Goal: Task Accomplishment & Management: Manage account settings

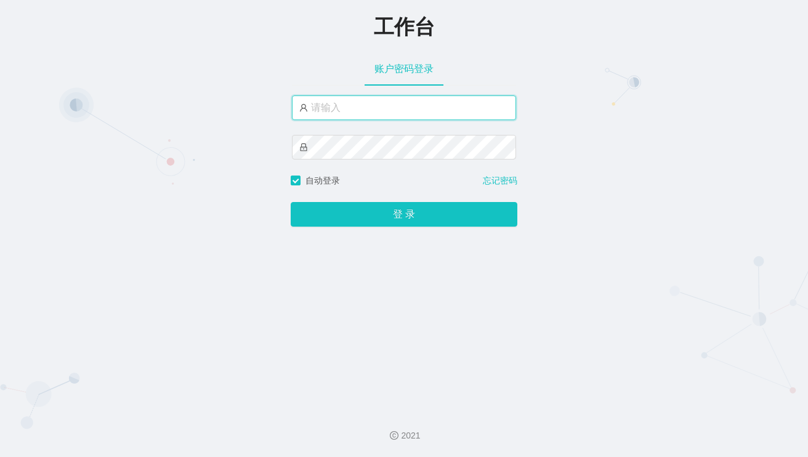
click at [353, 114] on input "text" at bounding box center [404, 107] width 224 height 25
click at [400, 102] on input "text" at bounding box center [404, 107] width 224 height 25
click at [388, 123] on div at bounding box center [404, 134] width 224 height 79
click at [390, 110] on input "text" at bounding box center [404, 107] width 224 height 25
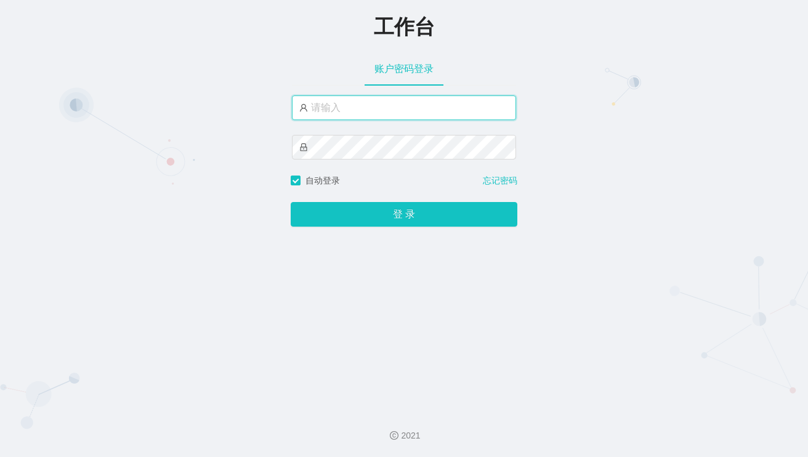
paste input "n"
type input "n"
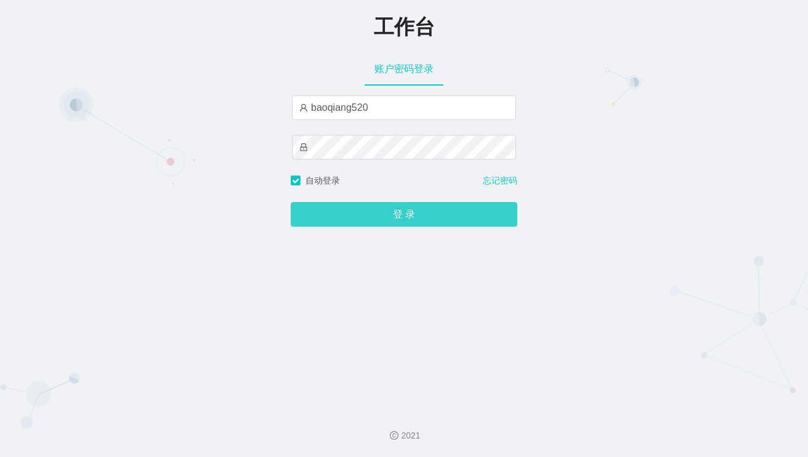
click at [371, 208] on button "登 录" at bounding box center [404, 214] width 227 height 25
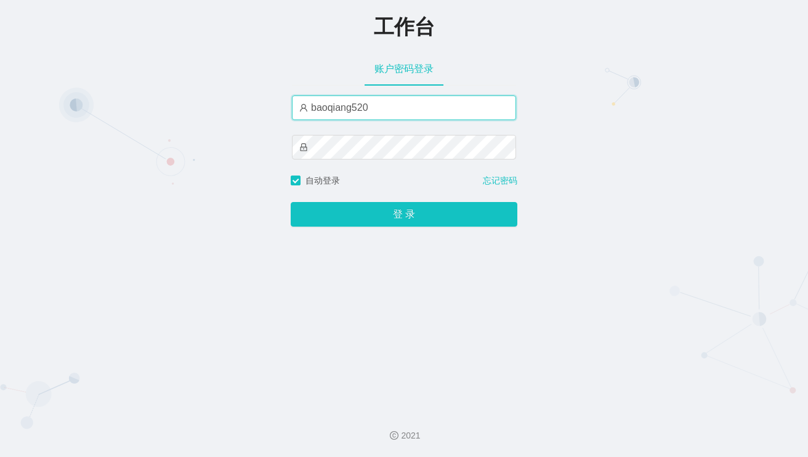
drag, startPoint x: 375, startPoint y: 105, endPoint x: 257, endPoint y: 101, distance: 118.3
click at [244, 101] on div "工作台 账户密码登录 baoqiang520 自动登录 忘记密码 登 录" at bounding box center [404, 200] width 808 height 400
click at [376, 108] on input "baoqiang520" at bounding box center [404, 107] width 224 height 25
drag, startPoint x: 376, startPoint y: 108, endPoint x: 277, endPoint y: 107, distance: 98.5
click at [277, 107] on div "工作台 账户密码登录 baoqiang520 自动登录 忘记密码 登 录" at bounding box center [404, 200] width 808 height 400
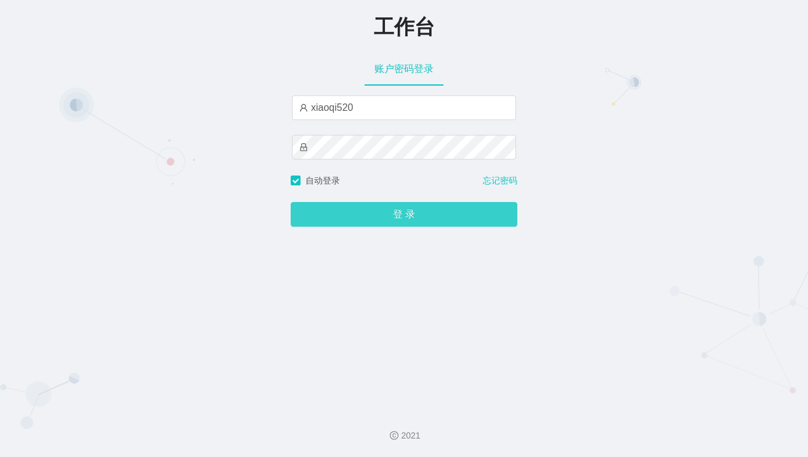
click at [440, 205] on button "登 录" at bounding box center [404, 214] width 227 height 25
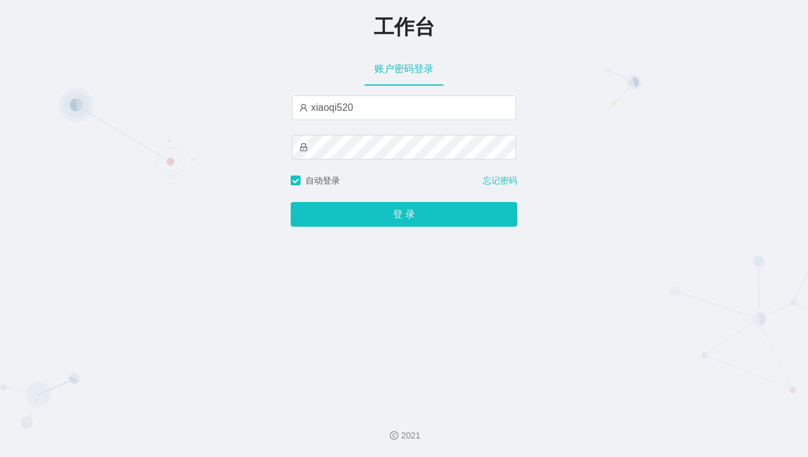
click at [674, 115] on div "工作台 账户密码登录 xiaoqi520 自动登录 忘记密码 登 录" at bounding box center [404, 200] width 808 height 400
drag, startPoint x: 335, startPoint y: 106, endPoint x: 120, endPoint y: 85, distance: 215.9
click at [121, 85] on div "工作台 账户密码登录 xiaoqi520 自动登录 忘记密码 登 录" at bounding box center [404, 200] width 808 height 400
type input "admin"
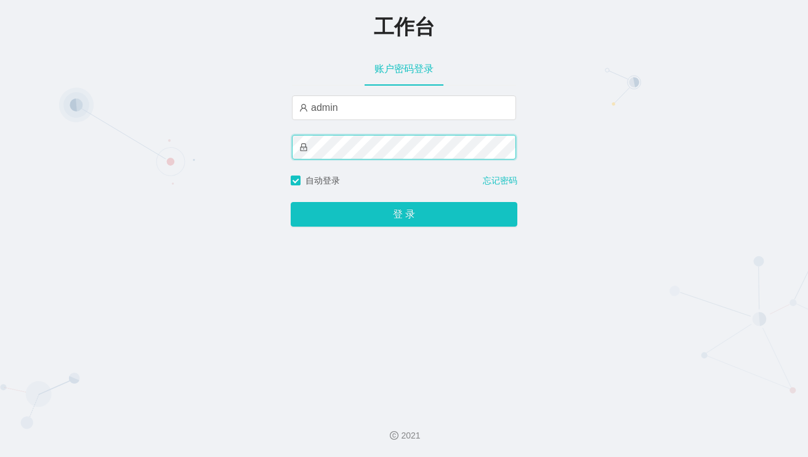
drag, startPoint x: 359, startPoint y: 113, endPoint x: 233, endPoint y: 144, distance: 129.5
click at [233, 144] on div "工作台 账户密码登录 admin 自动登录 忘记密码 登 录" at bounding box center [404, 200] width 808 height 400
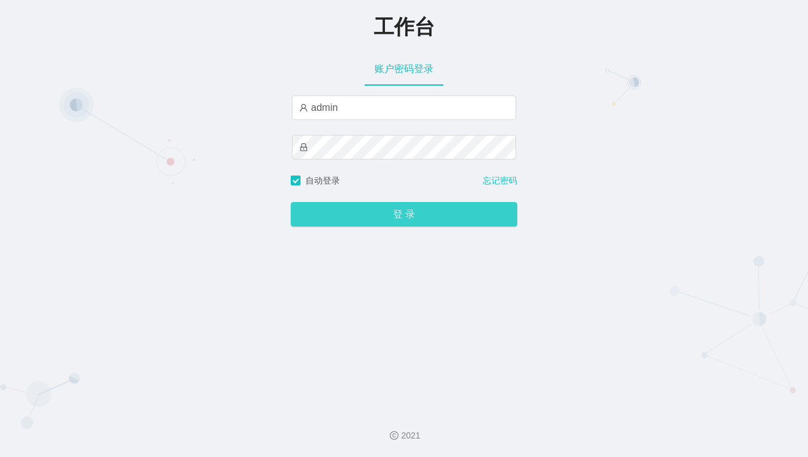
click at [381, 216] on button "登 录" at bounding box center [404, 214] width 227 height 25
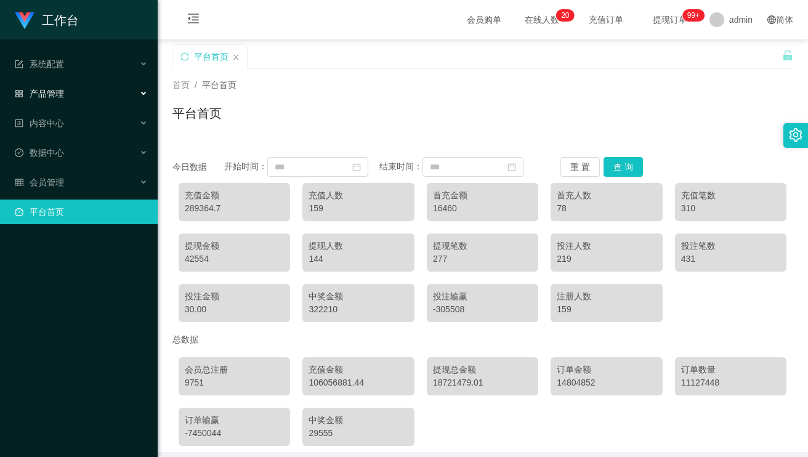
click at [83, 97] on div "产品管理" at bounding box center [79, 93] width 158 height 25
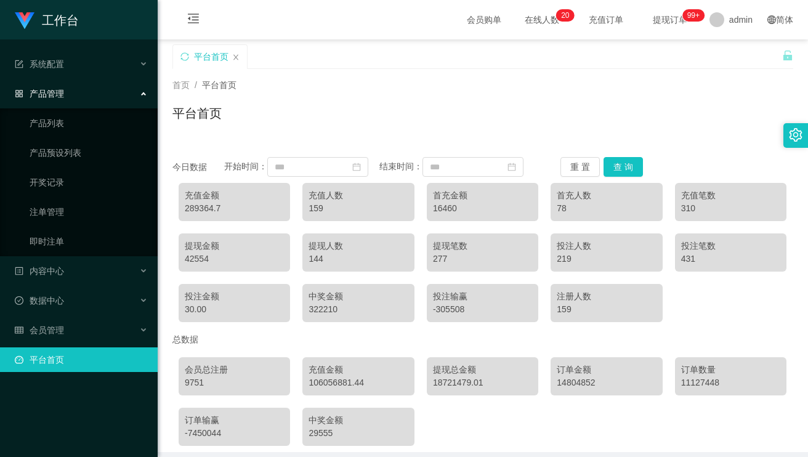
click at [70, 95] on div "产品管理" at bounding box center [79, 93] width 158 height 25
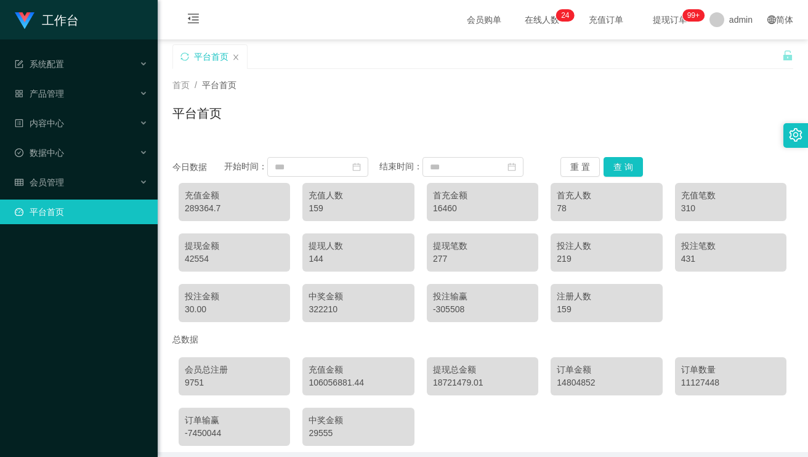
drag, startPoint x: 724, startPoint y: 129, endPoint x: 709, endPoint y: 139, distance: 17.3
click at [726, 133] on div "首页 / 平台首页 / 平台首页" at bounding box center [483, 105] width 650 height 73
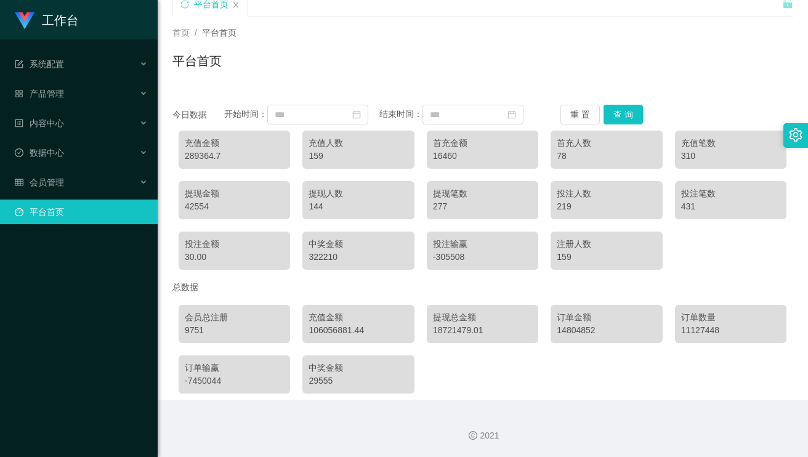
scroll to position [116, 0]
click at [94, 184] on div "会员管理" at bounding box center [79, 182] width 158 height 25
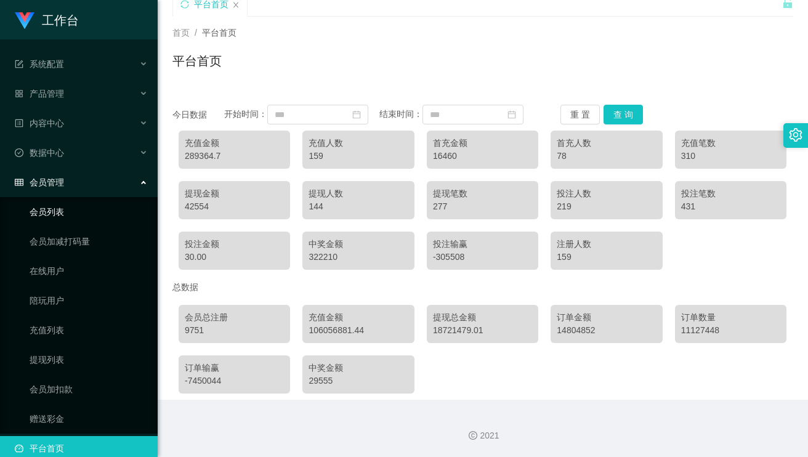
click at [71, 209] on link "会员列表" at bounding box center [89, 212] width 118 height 25
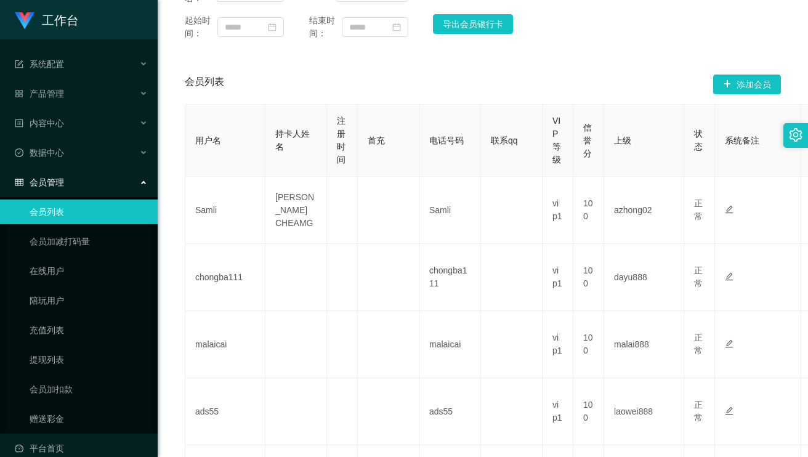
scroll to position [246, 0]
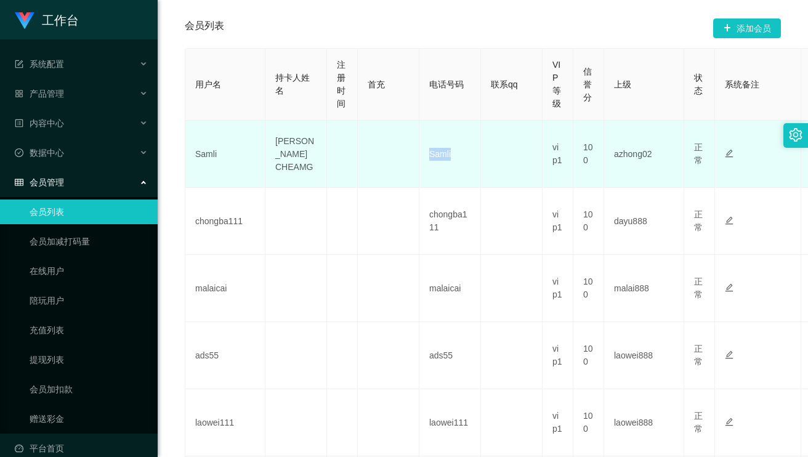
drag, startPoint x: 480, startPoint y: 166, endPoint x: 403, endPoint y: 185, distance: 79.2
click at [403, 185] on tr "Samli LI KOK CHEAMG Samli vip1 100 azhong02 正常 禁止登录 禁止投注 禁止提现 禁止充值 30.00 非代理 编 …" at bounding box center [684, 154] width 998 height 67
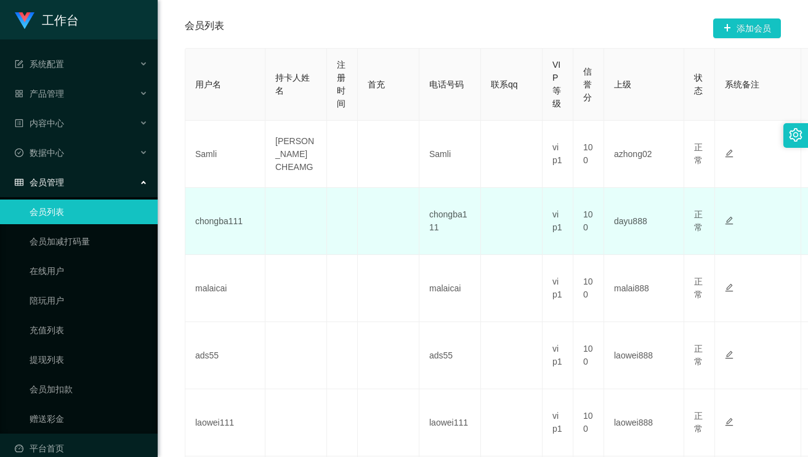
drag, startPoint x: 403, startPoint y: 185, endPoint x: 379, endPoint y: 224, distance: 46.1
click at [379, 224] on td at bounding box center [389, 221] width 62 height 67
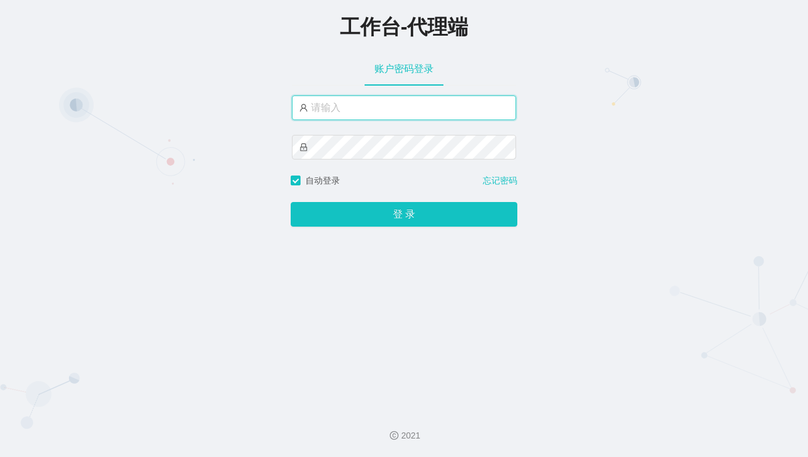
click at [364, 108] on input "text" at bounding box center [404, 107] width 224 height 25
type input "x"
type input "xiaoqi520"
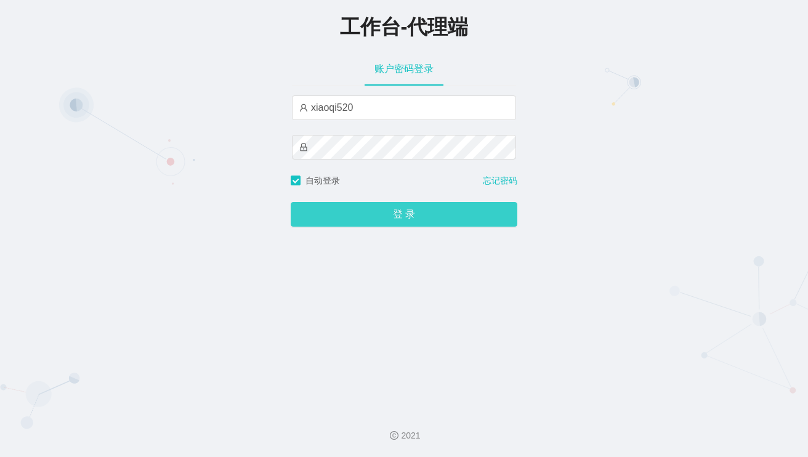
click at [373, 209] on button "登 录" at bounding box center [404, 214] width 227 height 25
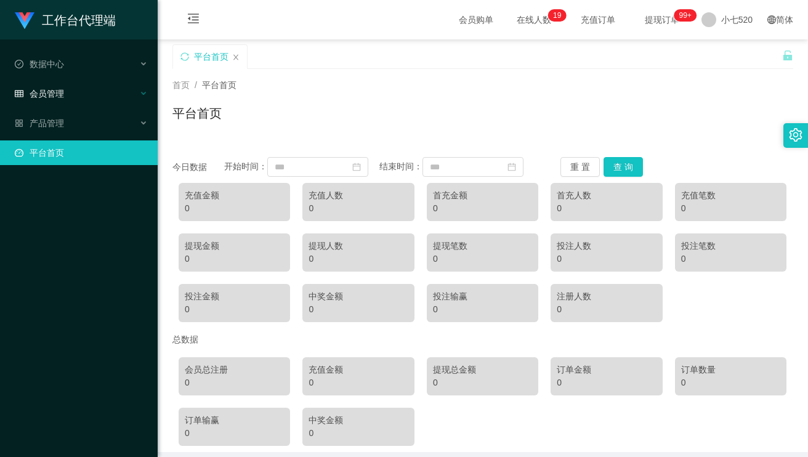
click at [86, 103] on div "会员管理" at bounding box center [79, 93] width 158 height 25
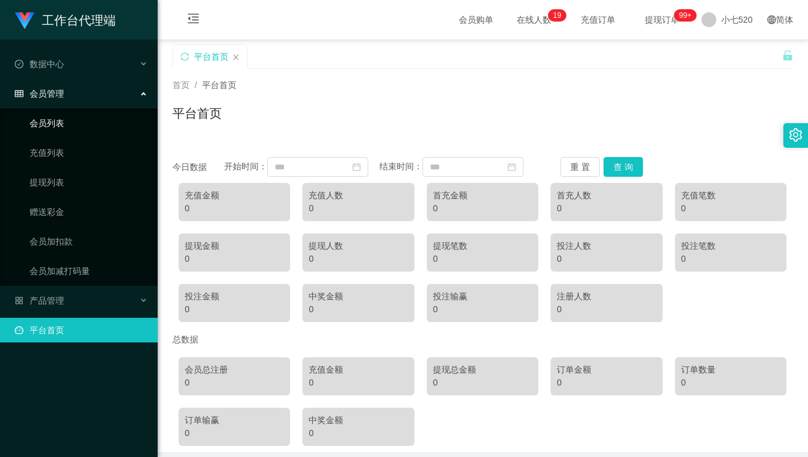
click at [44, 122] on link "会员列表" at bounding box center [89, 123] width 118 height 25
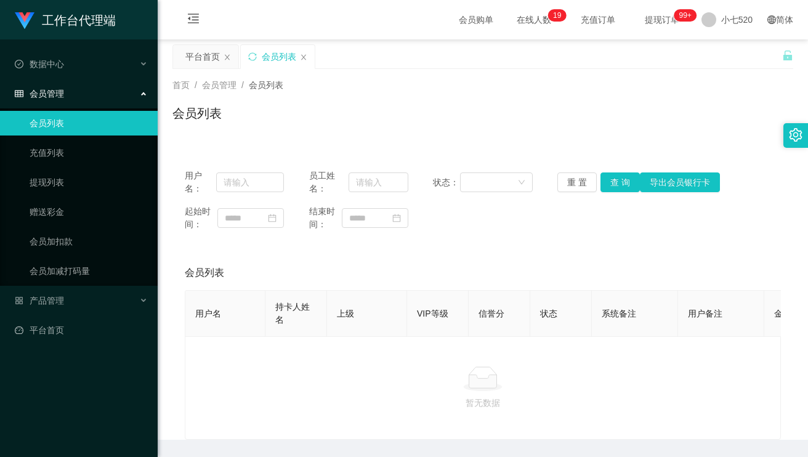
click at [358, 382] on div at bounding box center [482, 378] width 575 height 25
click at [51, 216] on link "赠送彩金" at bounding box center [89, 212] width 118 height 25
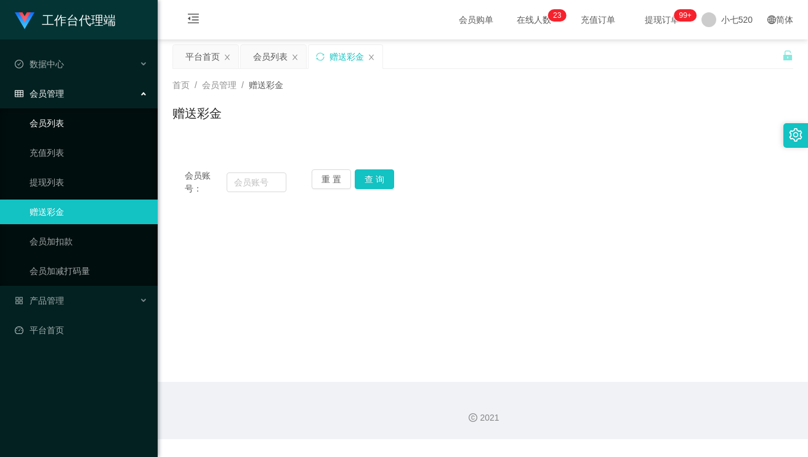
click at [43, 120] on link "会员列表" at bounding box center [89, 123] width 118 height 25
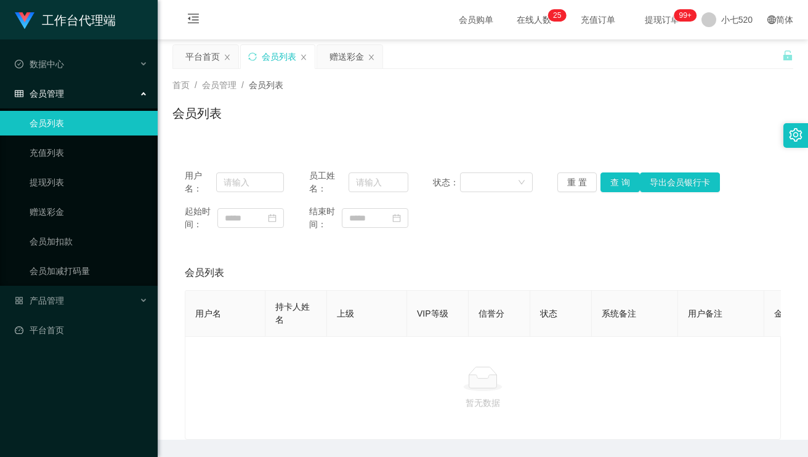
click at [57, 99] on font "会员管理" at bounding box center [47, 94] width 34 height 10
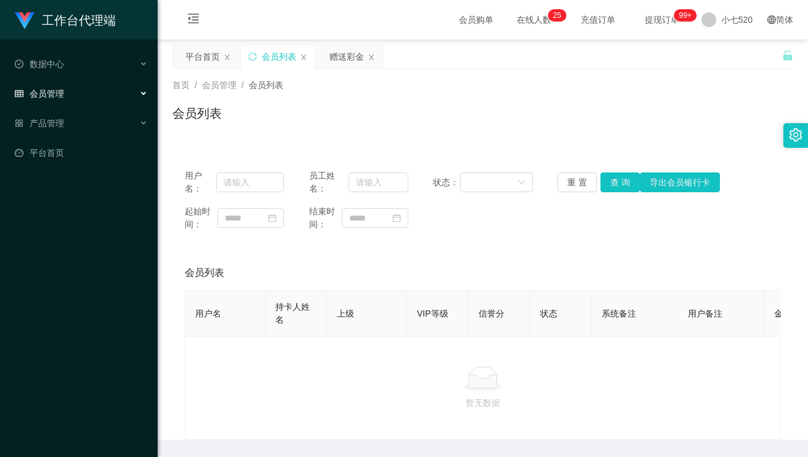
click at [73, 99] on div "会员管理" at bounding box center [79, 93] width 158 height 25
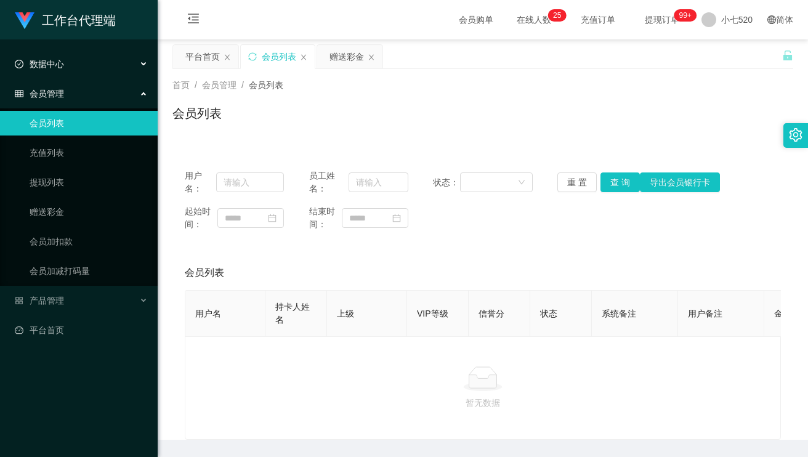
click at [67, 65] on div "数据中心" at bounding box center [79, 64] width 158 height 25
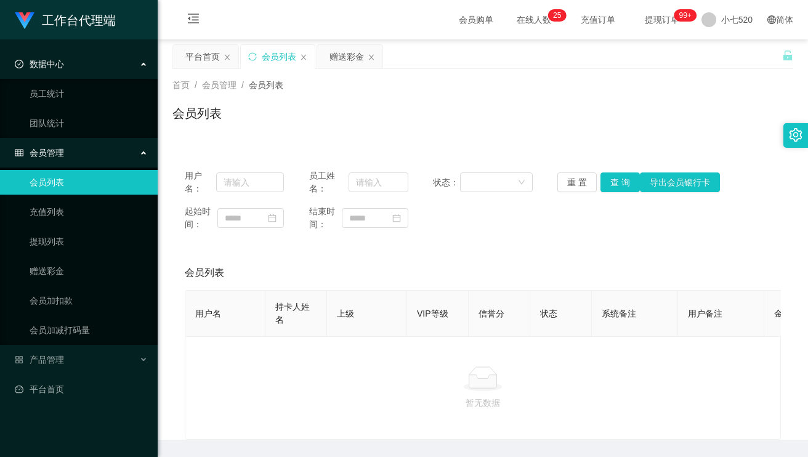
click at [67, 65] on div "数据中心" at bounding box center [79, 64] width 158 height 25
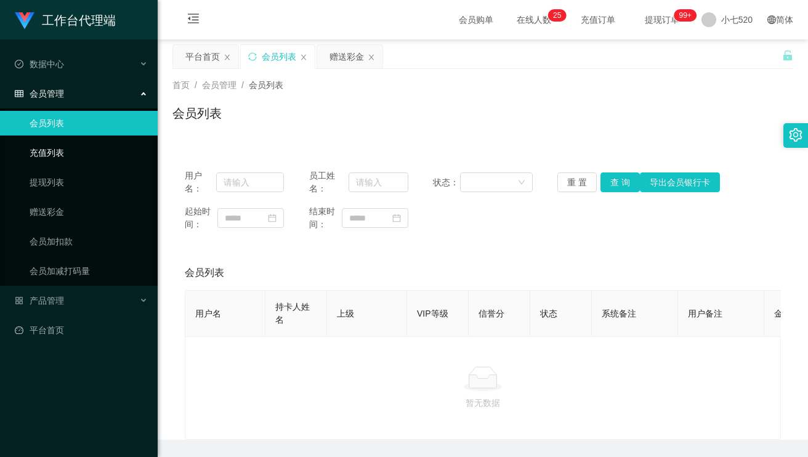
click at [54, 153] on link "充值列表" at bounding box center [89, 152] width 118 height 25
